Goal: Task Accomplishment & Management: Manage account settings

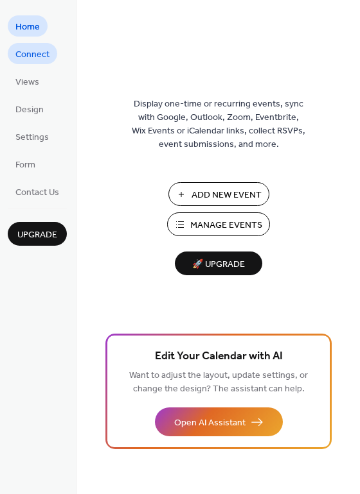
click at [16, 51] on span "Connect" at bounding box center [32, 54] width 34 height 13
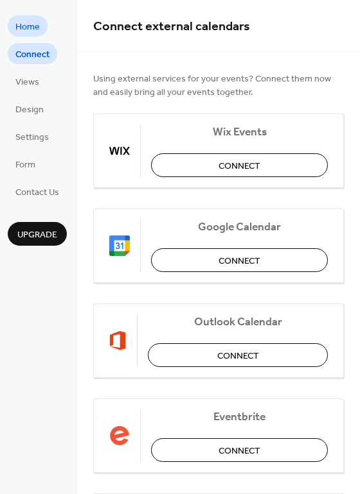
click at [33, 26] on span "Home" at bounding box center [27, 27] width 24 height 13
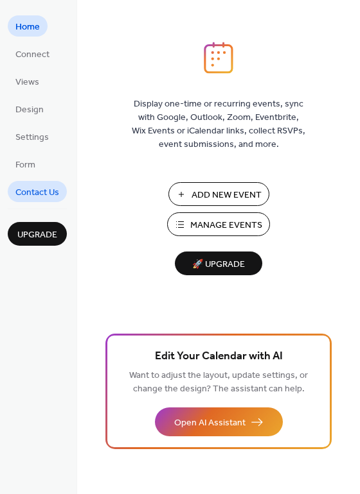
click at [26, 196] on span "Contact Us" at bounding box center [37, 192] width 44 height 13
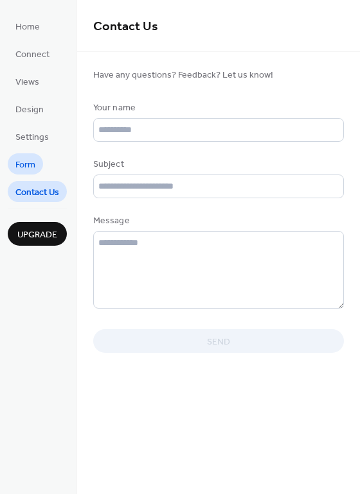
click at [21, 159] on span "Form" at bounding box center [25, 165] width 20 height 13
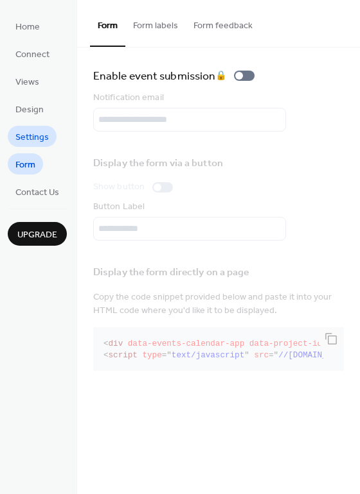
click at [21, 140] on span "Settings" at bounding box center [31, 137] width 33 height 13
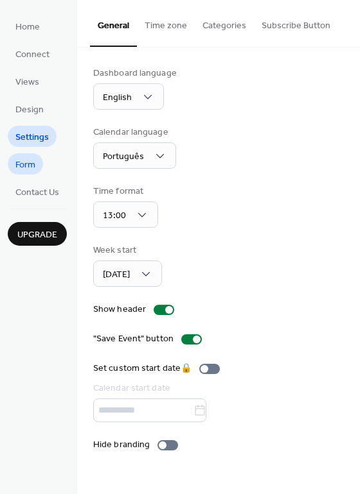
click at [33, 159] on span "Form" at bounding box center [25, 165] width 20 height 13
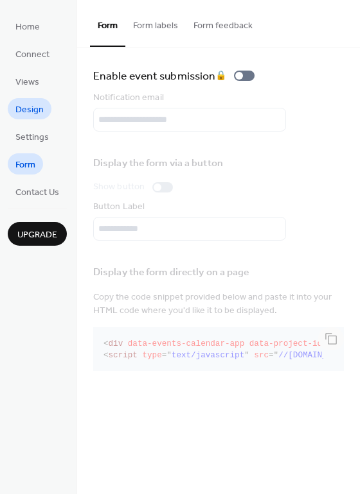
click at [24, 100] on link "Design" at bounding box center [30, 108] width 44 height 21
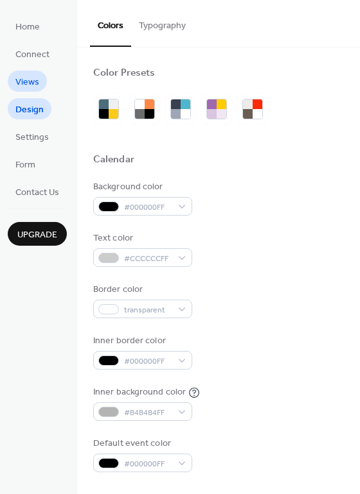
click at [24, 82] on span "Views" at bounding box center [27, 82] width 24 height 13
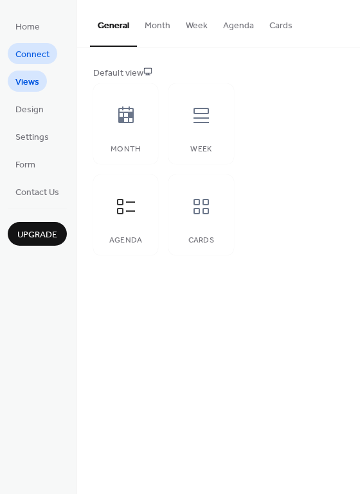
click at [19, 60] on span "Connect" at bounding box center [32, 54] width 34 height 13
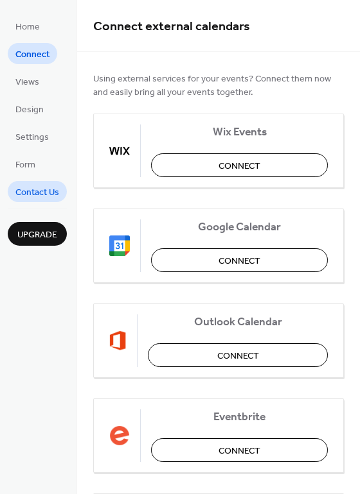
click at [43, 190] on span "Contact Us" at bounding box center [37, 192] width 44 height 13
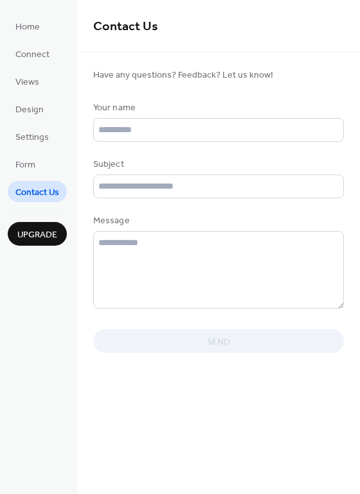
click at [44, 239] on span "Upgrade" at bounding box center [37, 235] width 40 height 13
